Goal: Task Accomplishment & Management: Complete application form

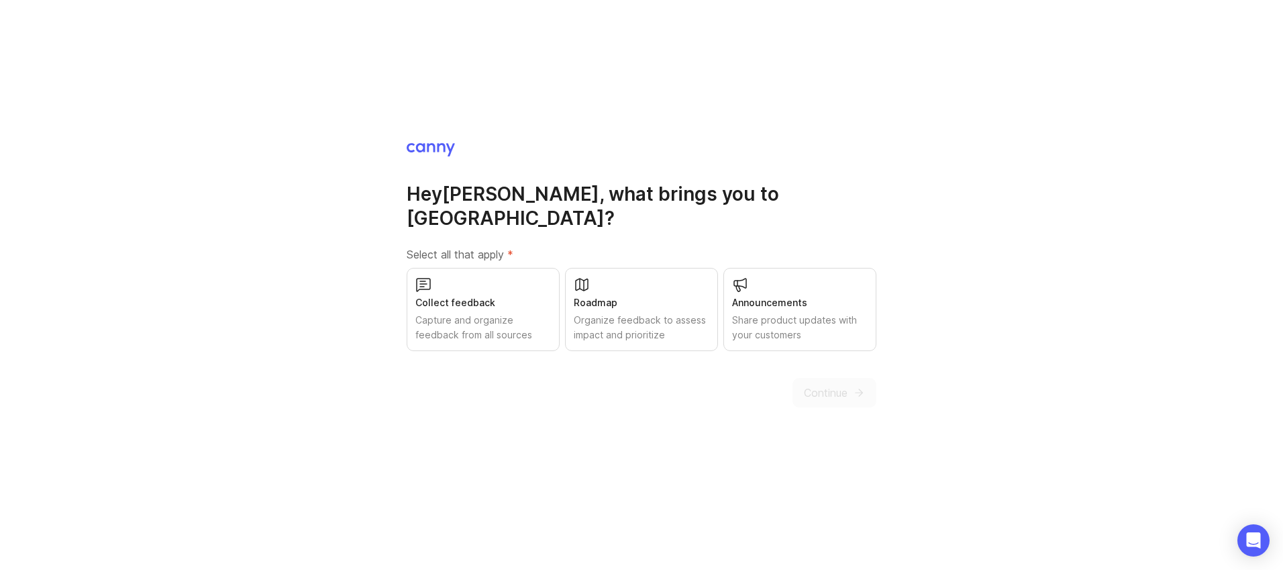
click at [440, 295] on div "Collect feedback" at bounding box center [483, 302] width 136 height 15
click at [834, 387] on span "Continue" at bounding box center [826, 393] width 44 height 16
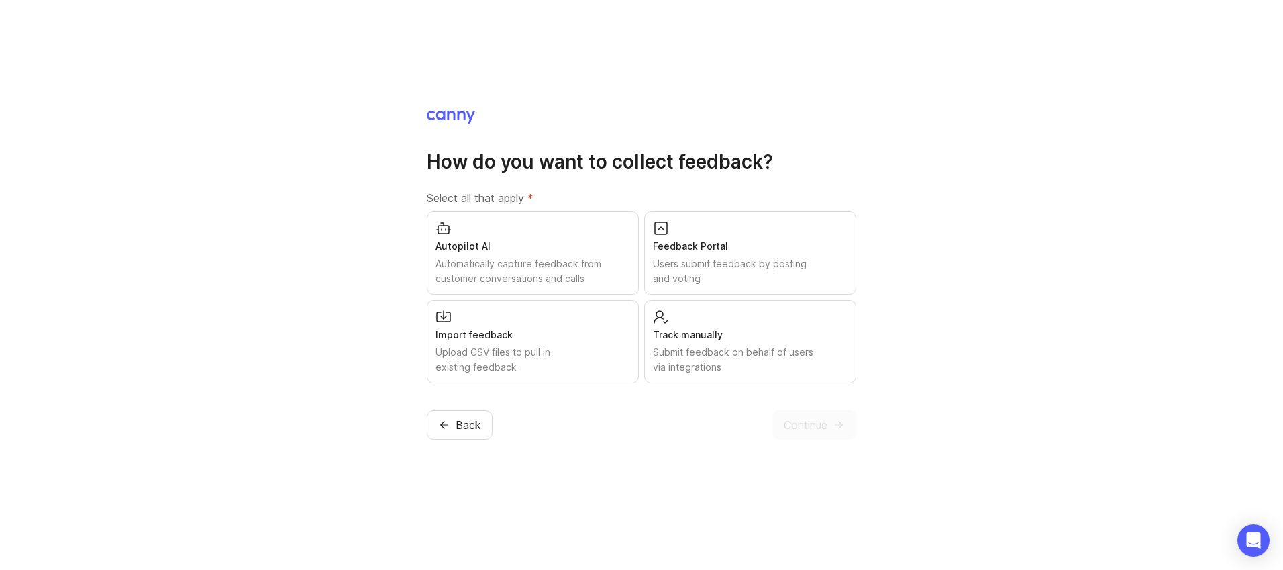
click at [708, 272] on div "Users submit feedback by posting and voting" at bounding box center [750, 271] width 195 height 30
click at [576, 341] on div "Import feedback" at bounding box center [533, 335] width 195 height 15
click at [711, 332] on div "Track manually" at bounding box center [750, 335] width 195 height 15
click at [602, 258] on div "Automatically capture feedback from customer conversations and calls" at bounding box center [533, 271] width 195 height 30
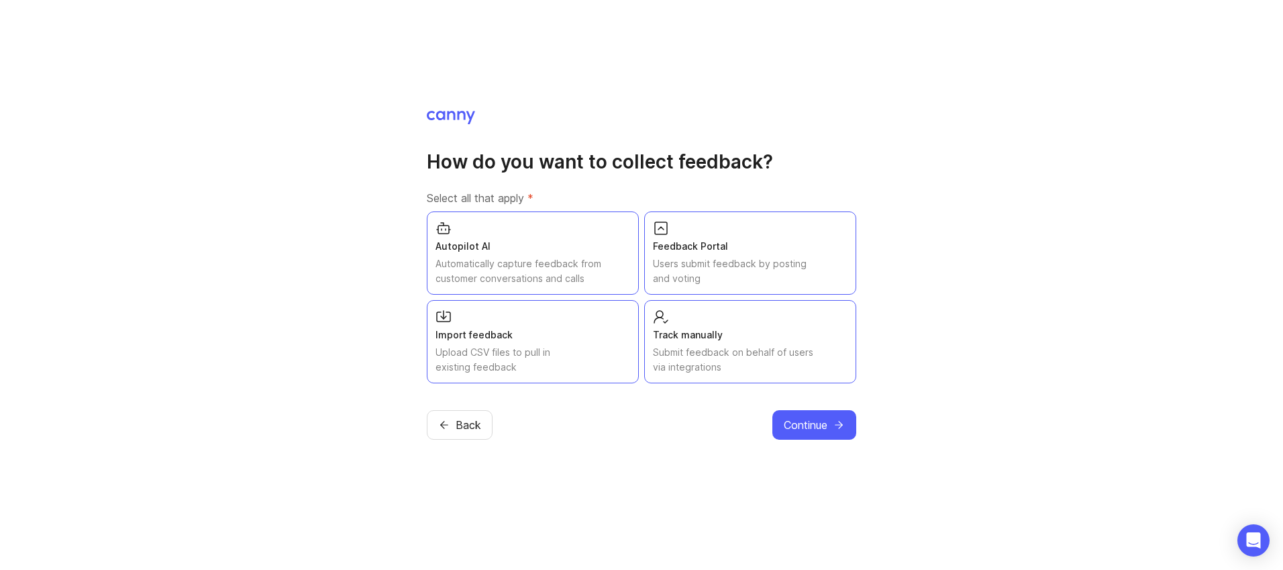
click at [817, 422] on span "Continue" at bounding box center [806, 425] width 44 height 16
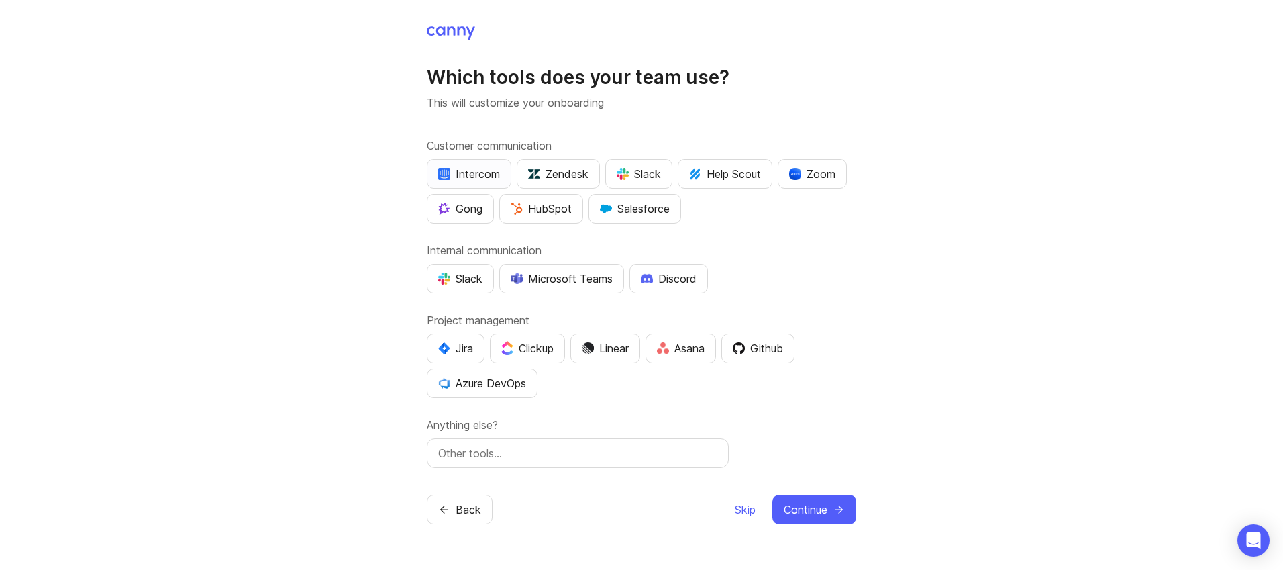
click at [476, 172] on div "Intercom" at bounding box center [469, 174] width 62 height 16
click at [634, 209] on div "Salesforce" at bounding box center [635, 209] width 70 height 16
click at [640, 171] on div "Slack" at bounding box center [639, 174] width 44 height 16
click at [826, 167] on div "Zoom" at bounding box center [812, 174] width 46 height 16
click at [478, 278] on div "Slack" at bounding box center [460, 278] width 44 height 16
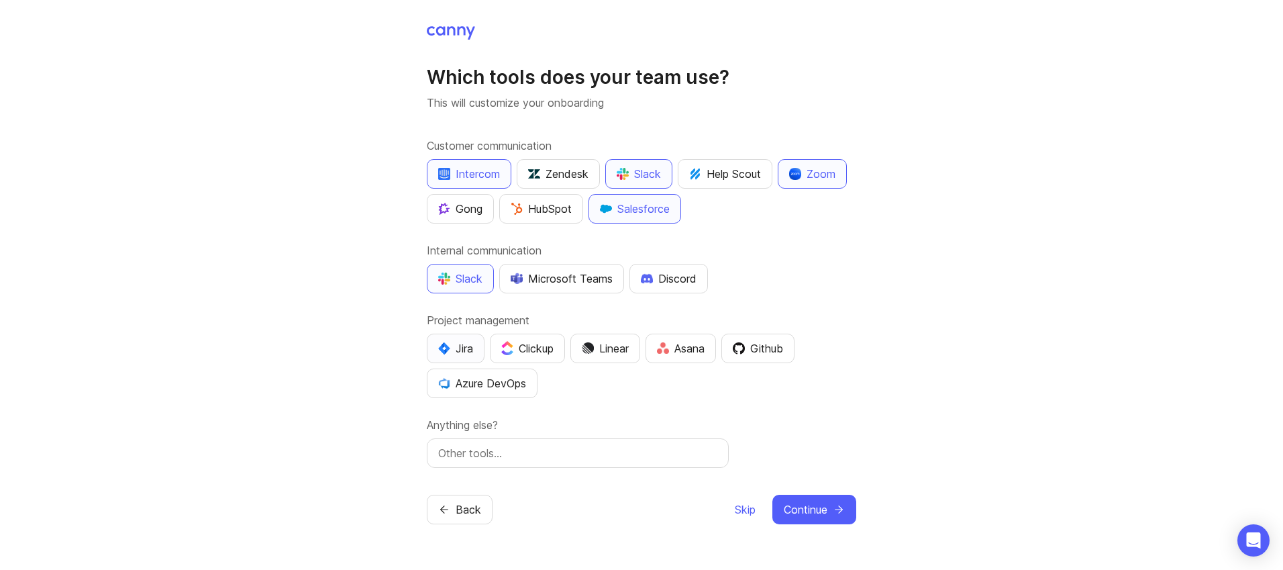
click at [456, 347] on div "Jira" at bounding box center [455, 348] width 35 height 16
click at [823, 515] on span "Continue" at bounding box center [806, 509] width 44 height 16
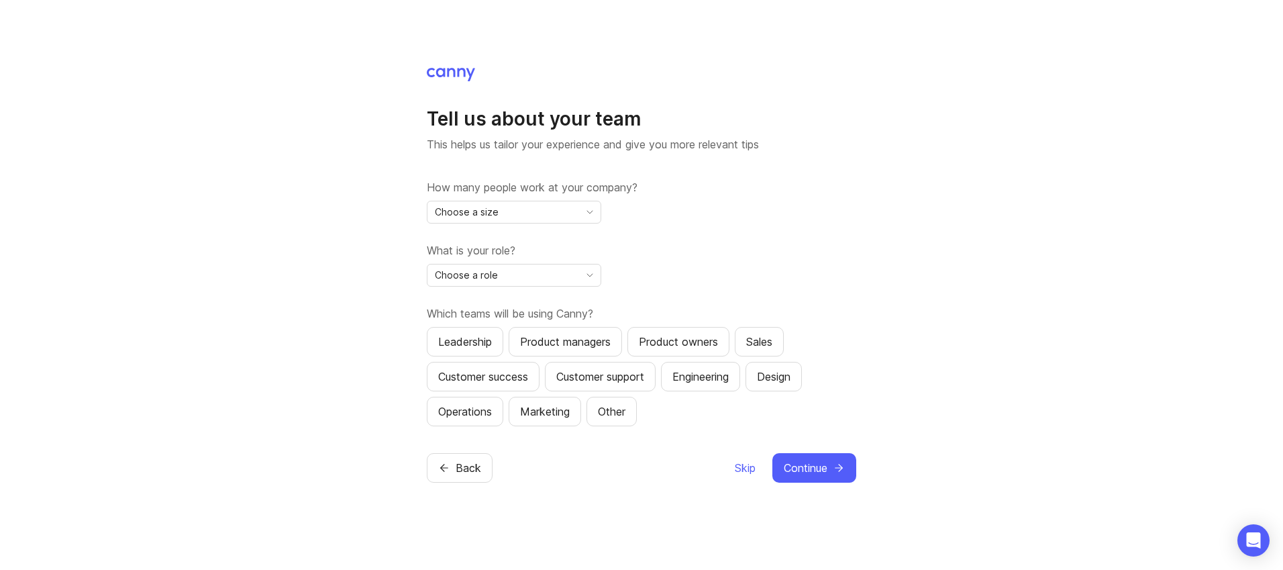
click at [567, 205] on div "Choose a size" at bounding box center [503, 211] width 152 height 21
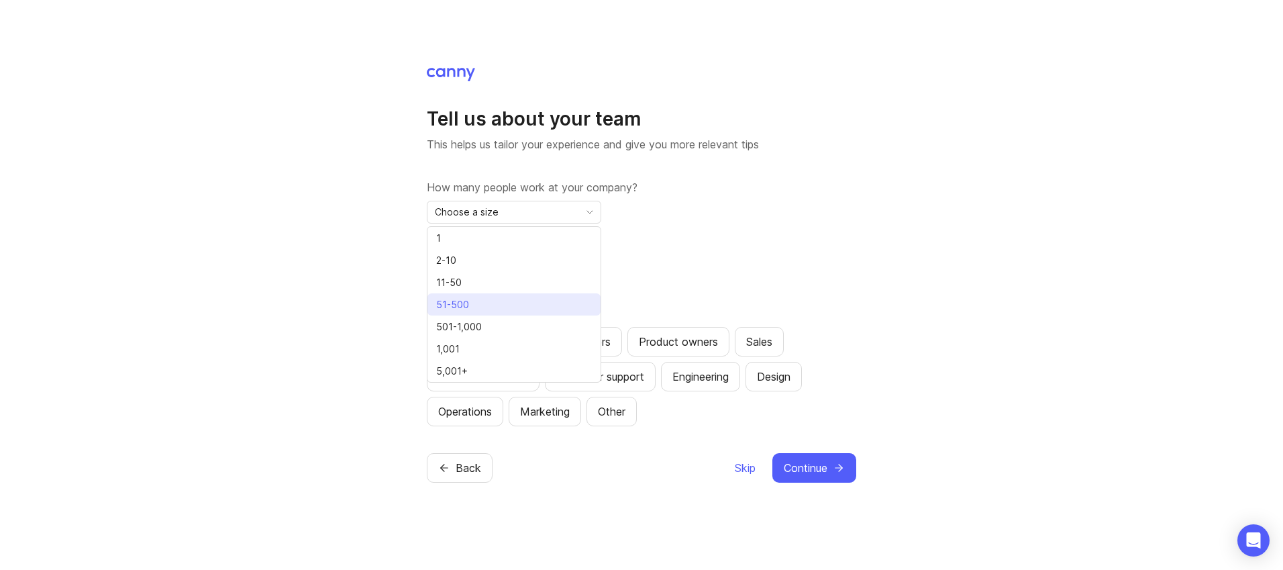
click at [497, 301] on li "51-500" at bounding box center [513, 304] width 173 height 22
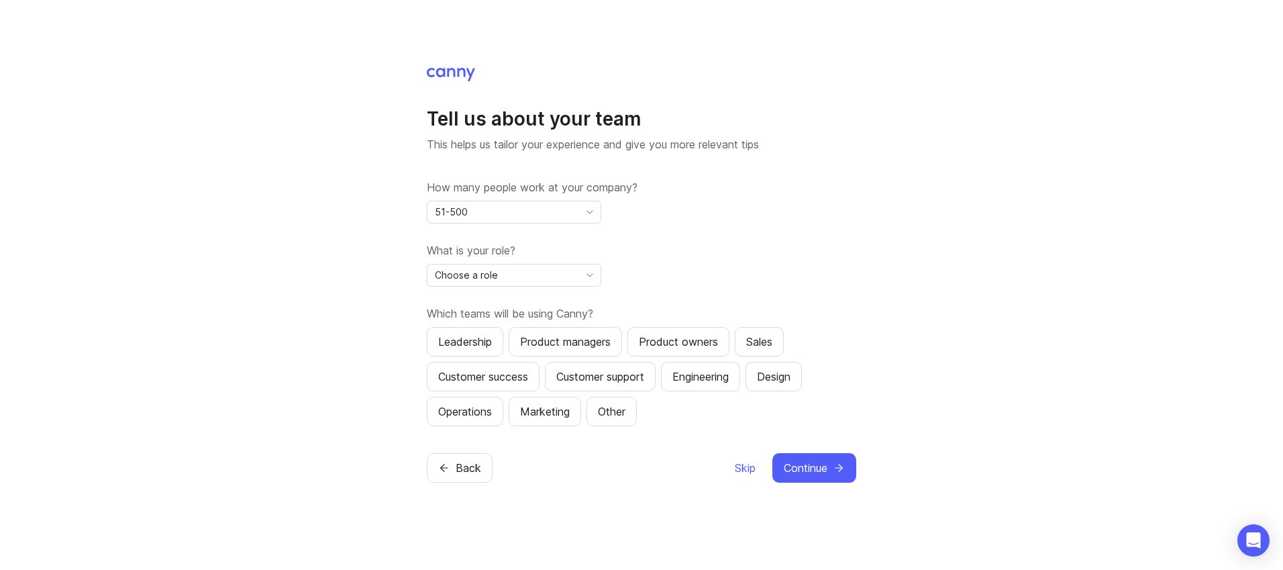
click at [552, 281] on div "Choose a role" at bounding box center [503, 274] width 152 height 21
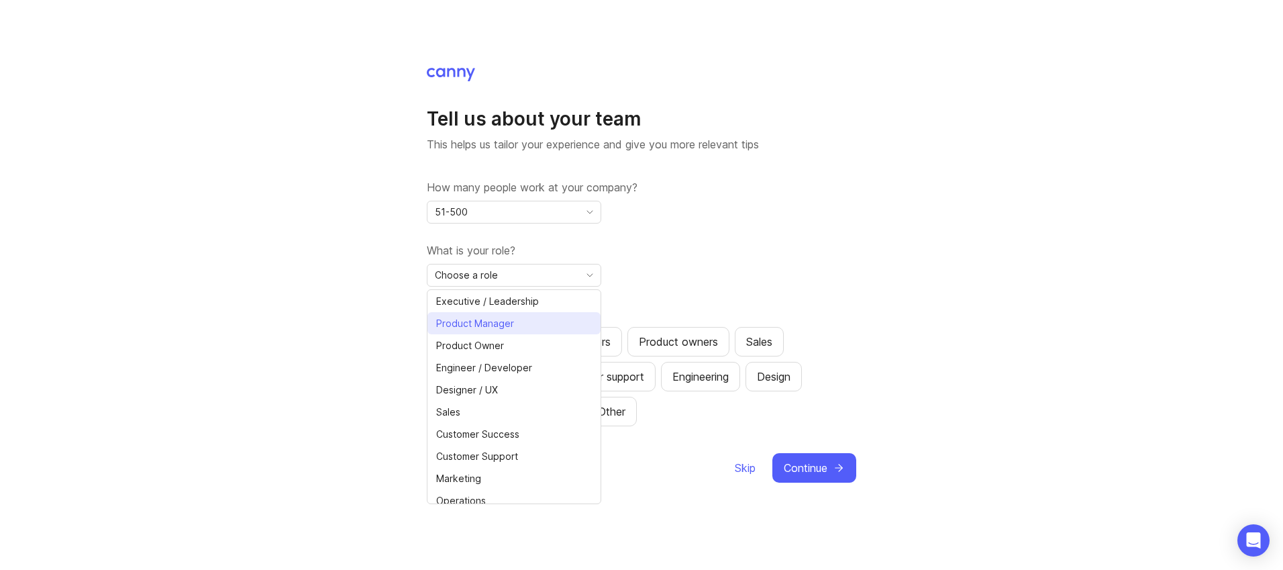
click at [521, 319] on li "Product Manager" at bounding box center [513, 323] width 173 height 22
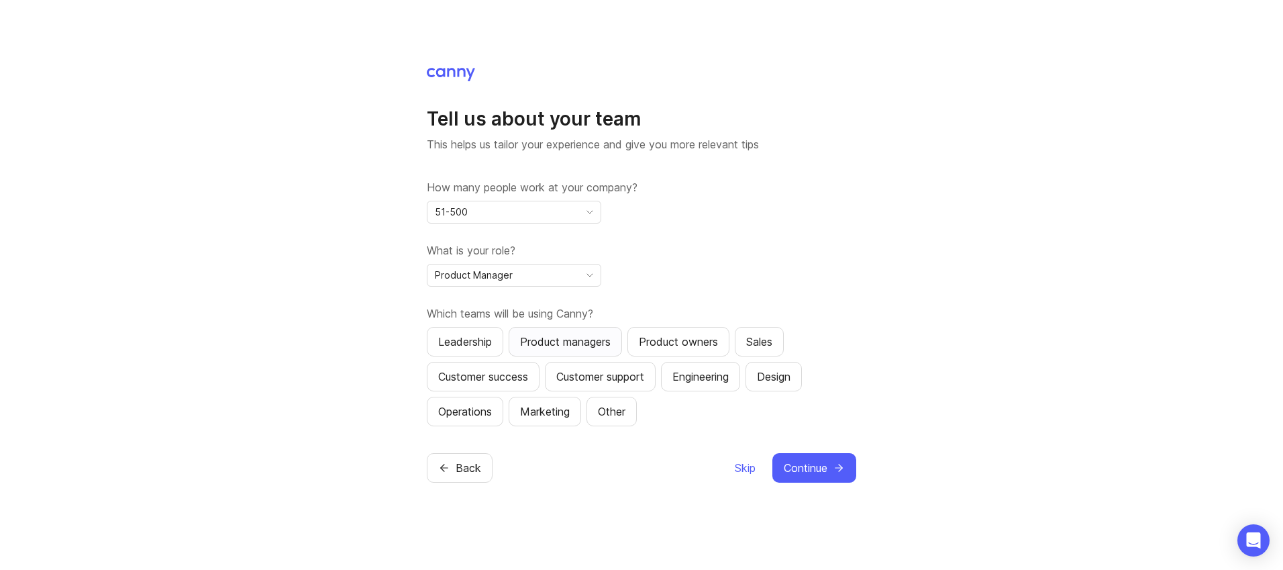
click at [558, 340] on div "Product managers" at bounding box center [565, 342] width 91 height 16
click at [482, 379] on div "Customer success" at bounding box center [483, 376] width 90 height 16
click at [762, 344] on div "Sales" at bounding box center [759, 342] width 26 height 16
click at [597, 381] on div "Customer support" at bounding box center [600, 376] width 88 height 16
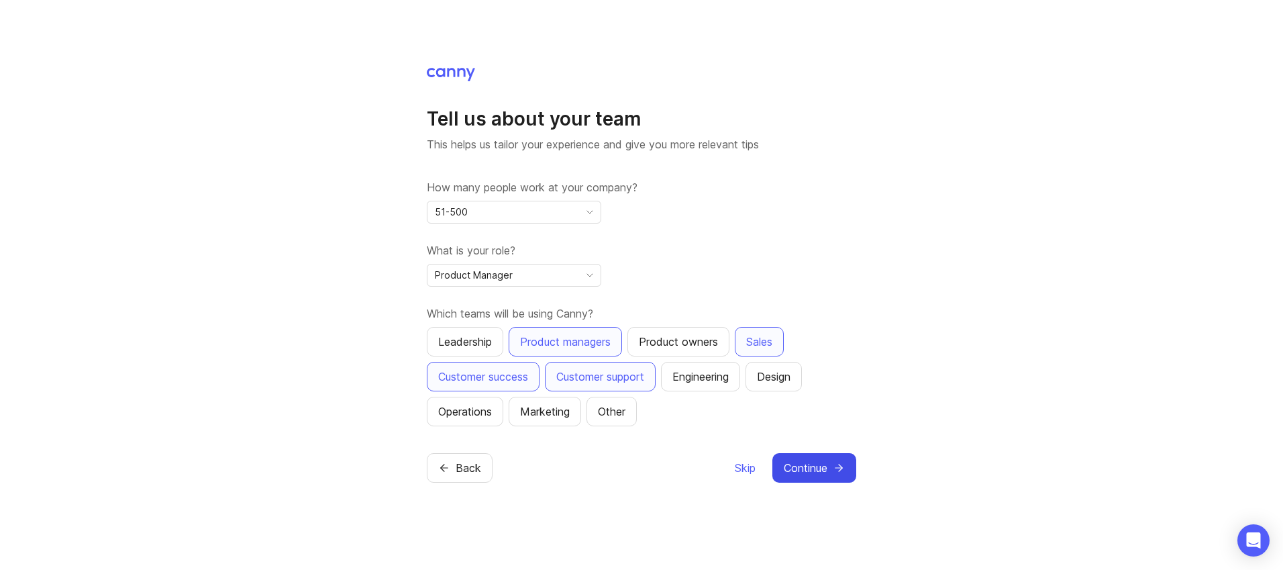
click at [803, 466] on span "Continue" at bounding box center [806, 468] width 44 height 16
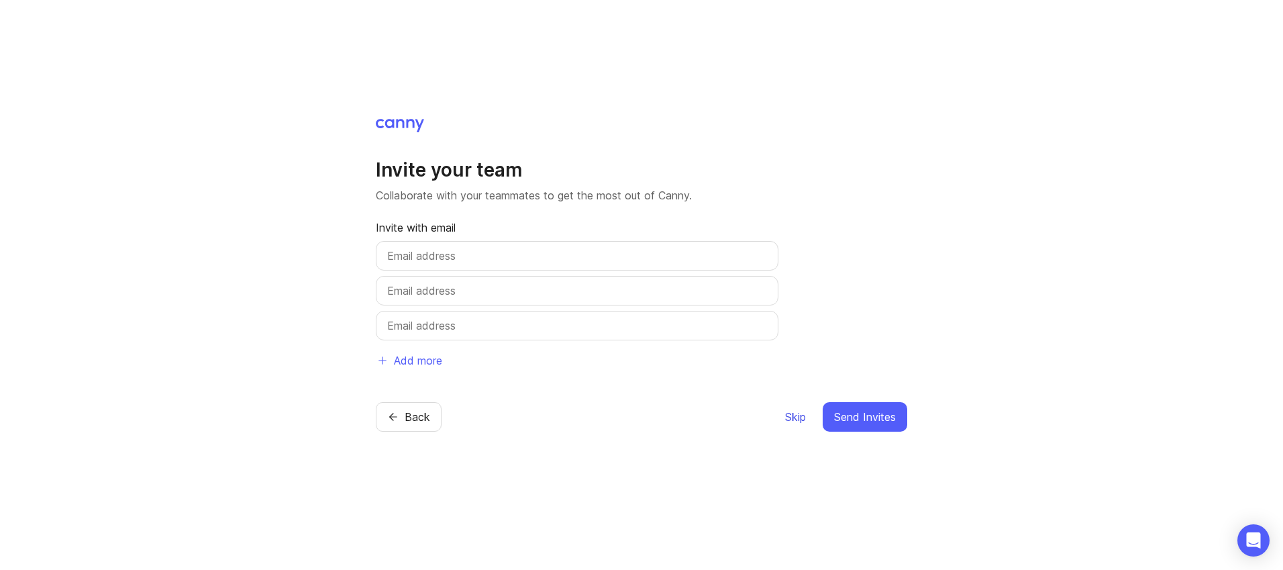
click at [795, 418] on span "Skip" at bounding box center [795, 417] width 21 height 16
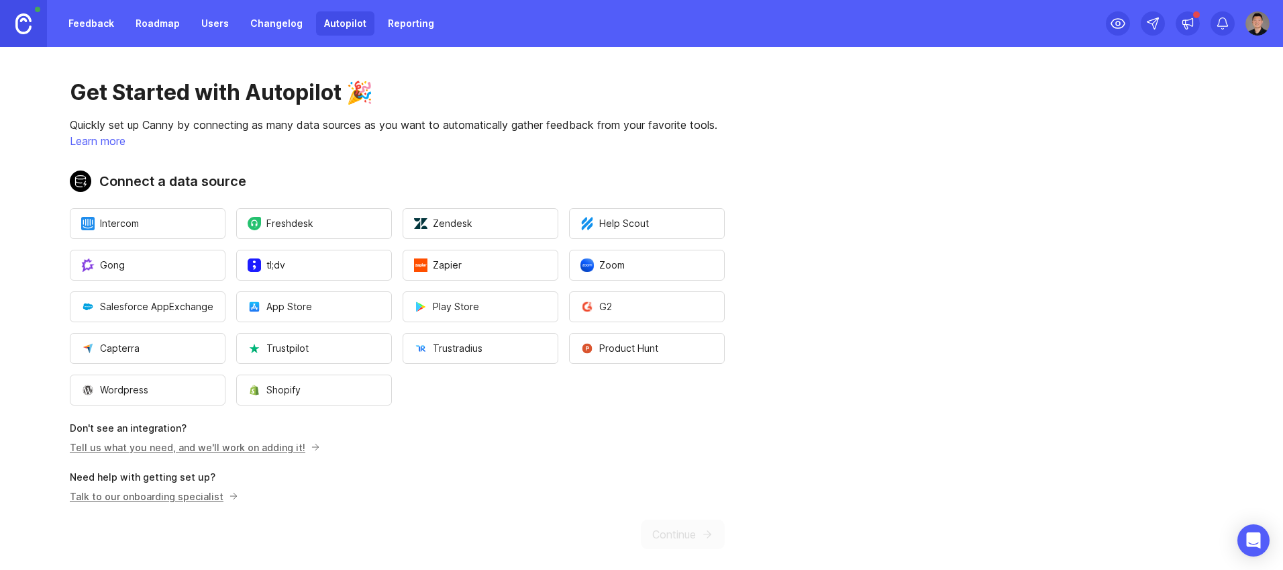
click at [96, 27] on link "Feedback" at bounding box center [91, 23] width 62 height 24
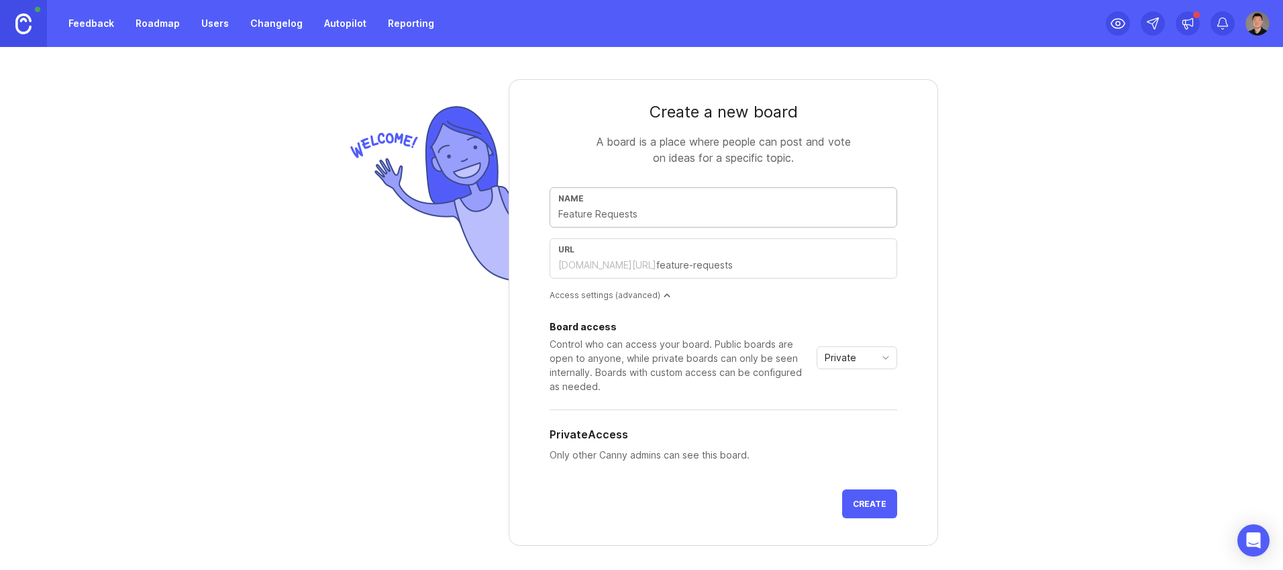
type input "F"
type input "f"
type input "Fe"
type input "fe"
type input "Fea"
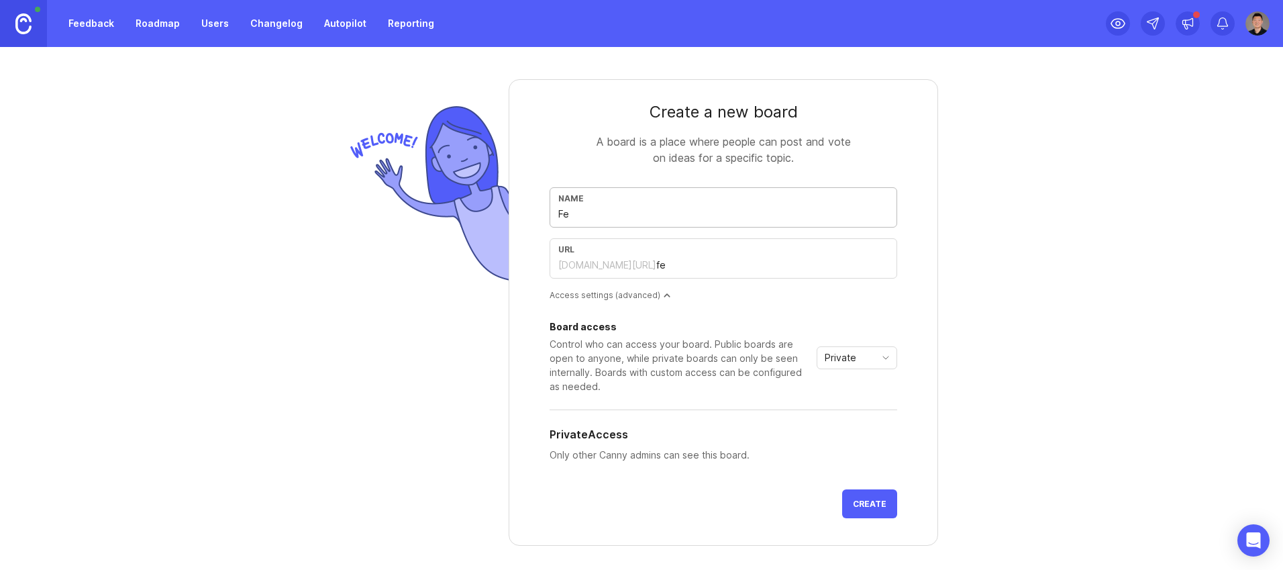
type input "fea"
type input "Feat"
type input "feat"
type input "Featu"
type input "featu"
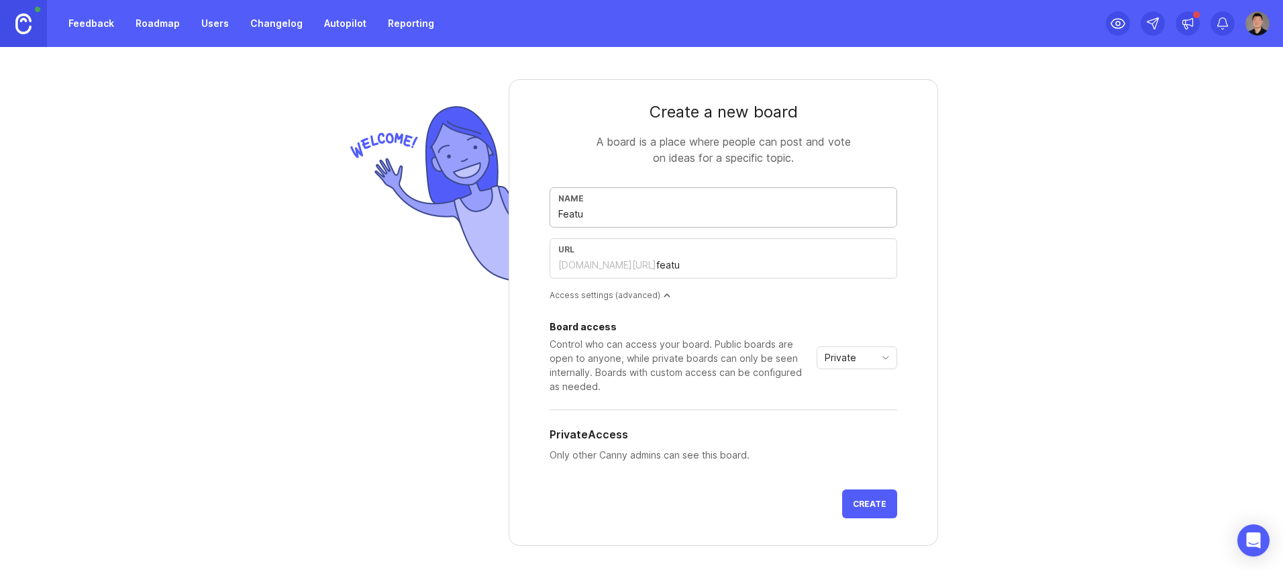
type input "Featur"
type input "featur"
type input "Feature"
type input "feature"
type input "Feature R"
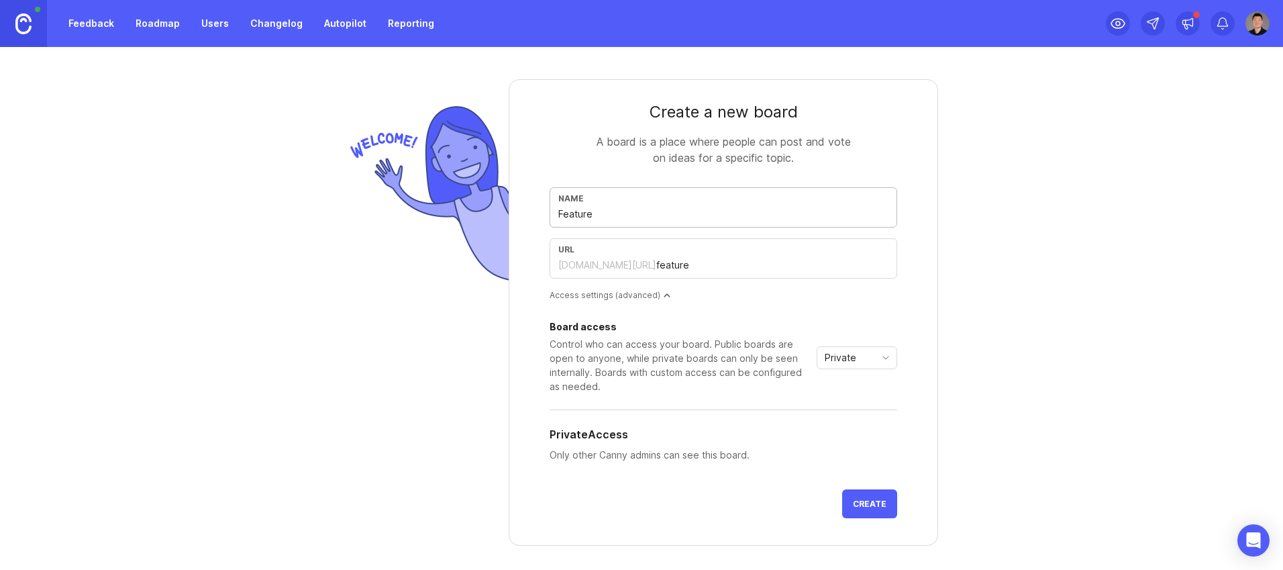
type input "feature-r"
type input "Feature Re"
type input "feature-re"
type input "Feature Req"
type input "feature-req"
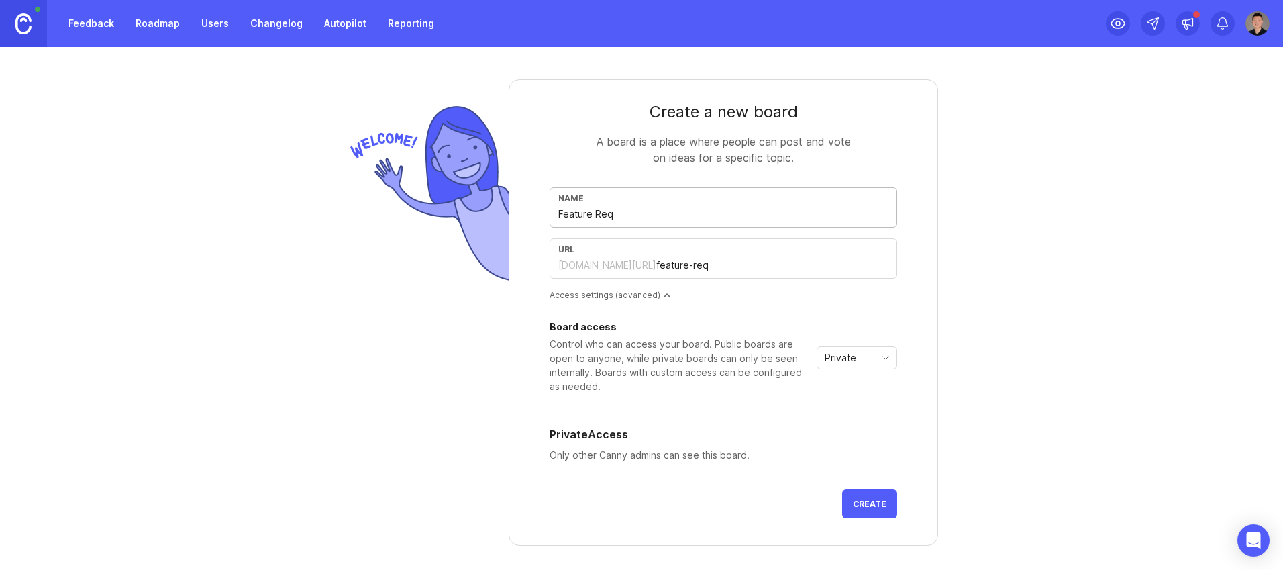
type input "Feature Requ"
type input "feature-requ"
type input "Feature Reque"
type input "feature-reque"
type input "Feature Reques"
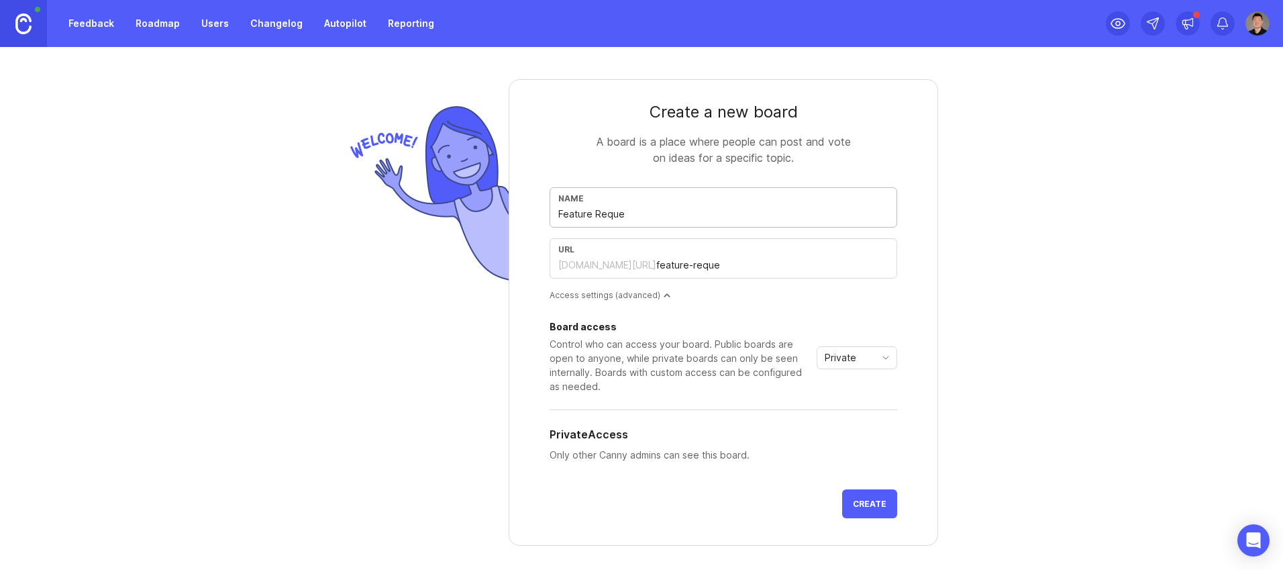
type input "feature-reques"
type input "Feature Request"
type input "feature-request"
type input "Feature Requests"
type input "feature-requests"
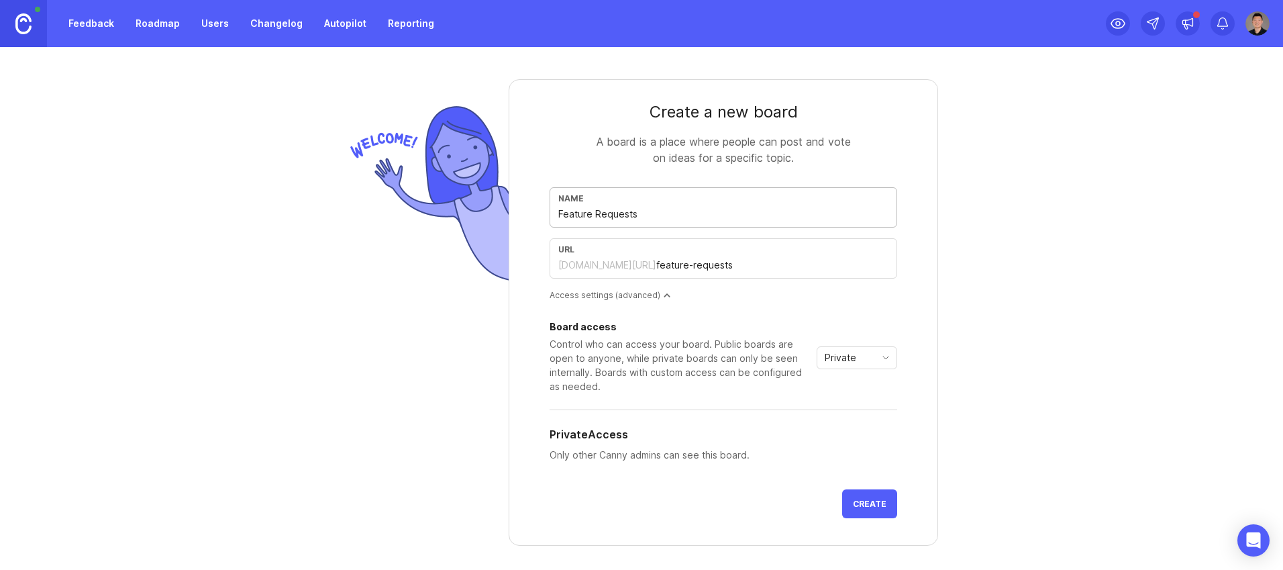
type input "Feature Requests"
click at [866, 503] on span "Create" at bounding box center [870, 504] width 34 height 10
